Goal: Browse casually: Explore the website without a specific task or goal

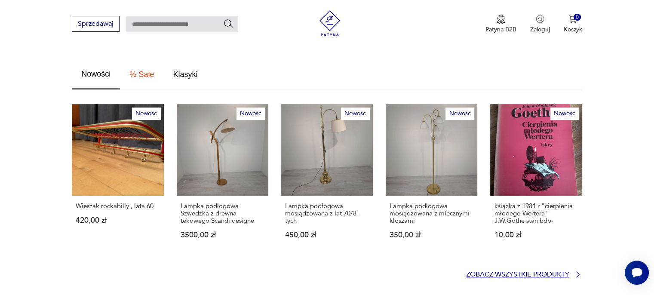
click at [537, 272] on p "Zobacz wszystkie produkty" at bounding box center [517, 275] width 103 height 6
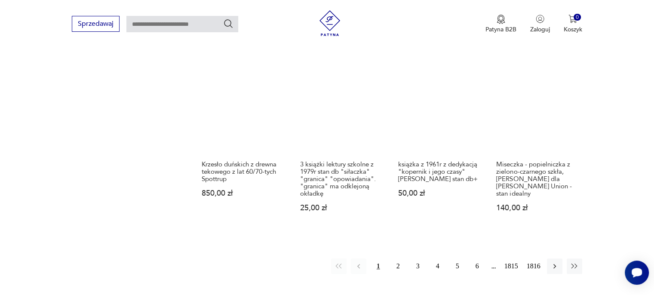
scroll to position [726, 0]
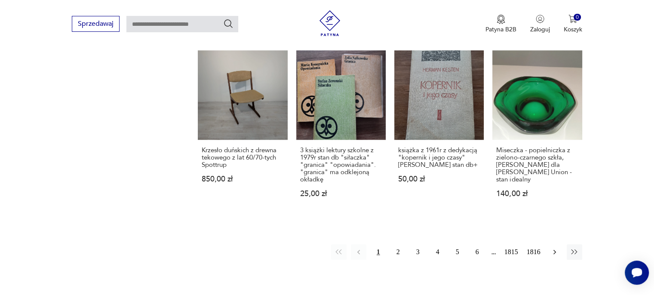
click at [553, 248] on icon "button" at bounding box center [554, 252] width 9 height 9
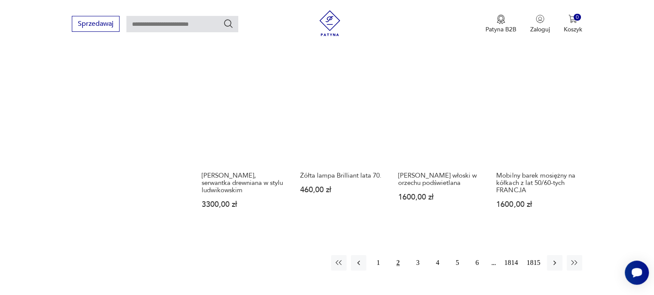
scroll to position [713, 0]
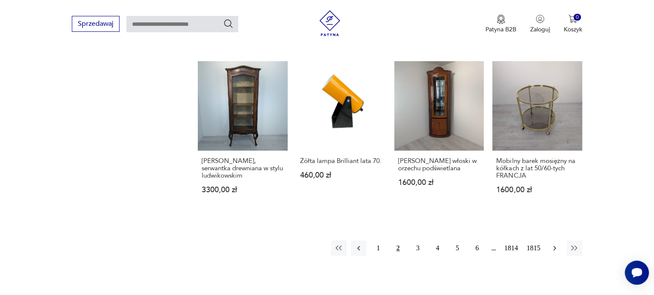
click at [557, 244] on icon "button" at bounding box center [554, 248] width 9 height 9
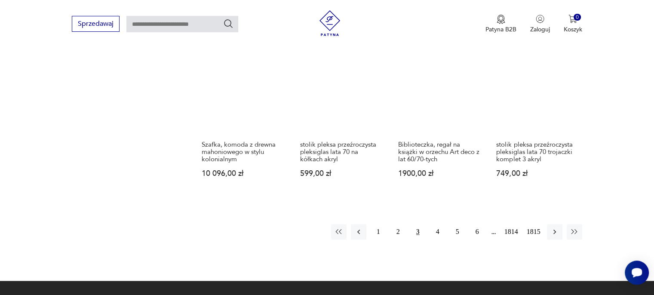
scroll to position [756, 0]
